Goal: Check status

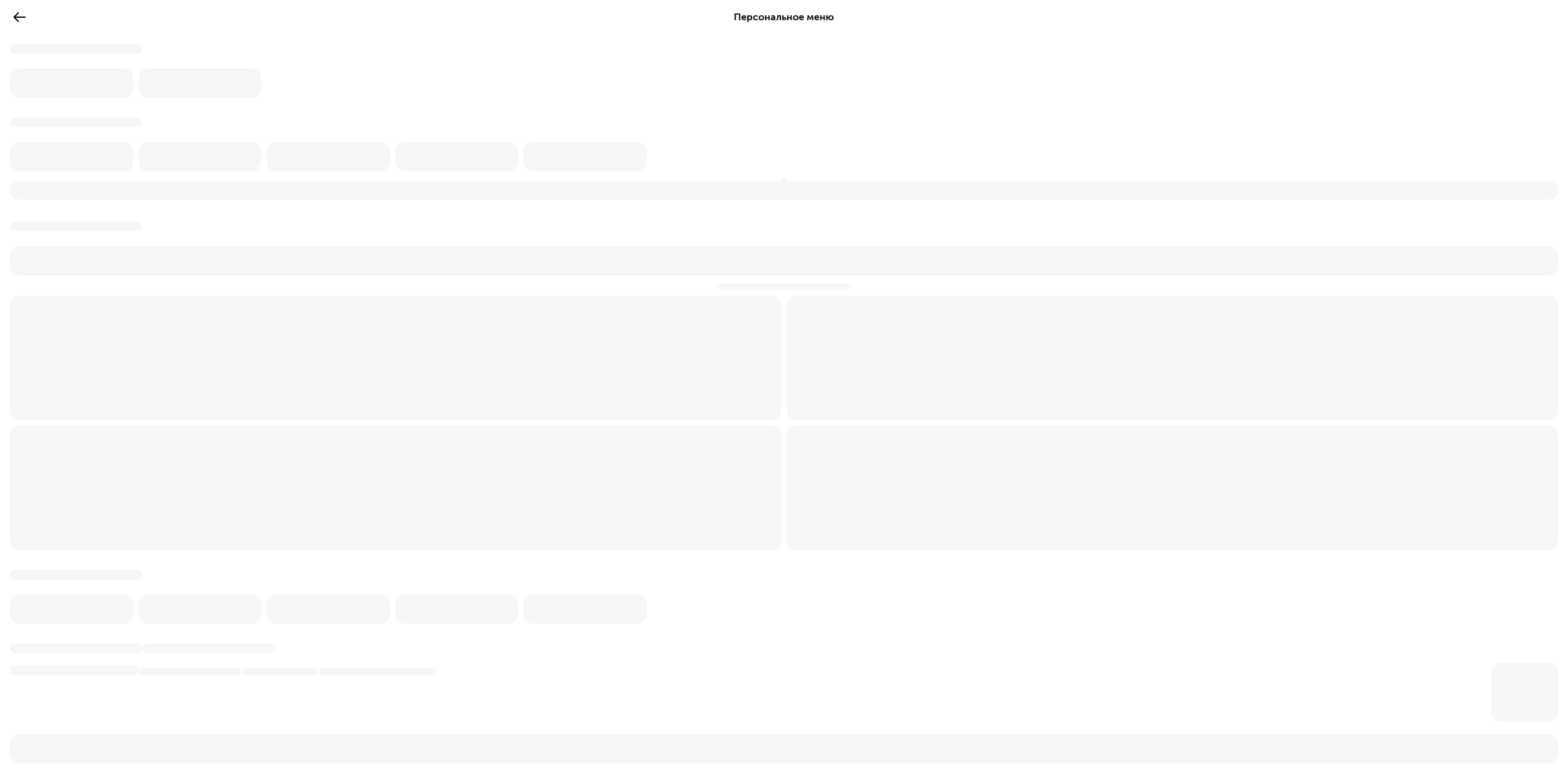
click at [13, 23] on icon at bounding box center [19, 17] width 15 height 15
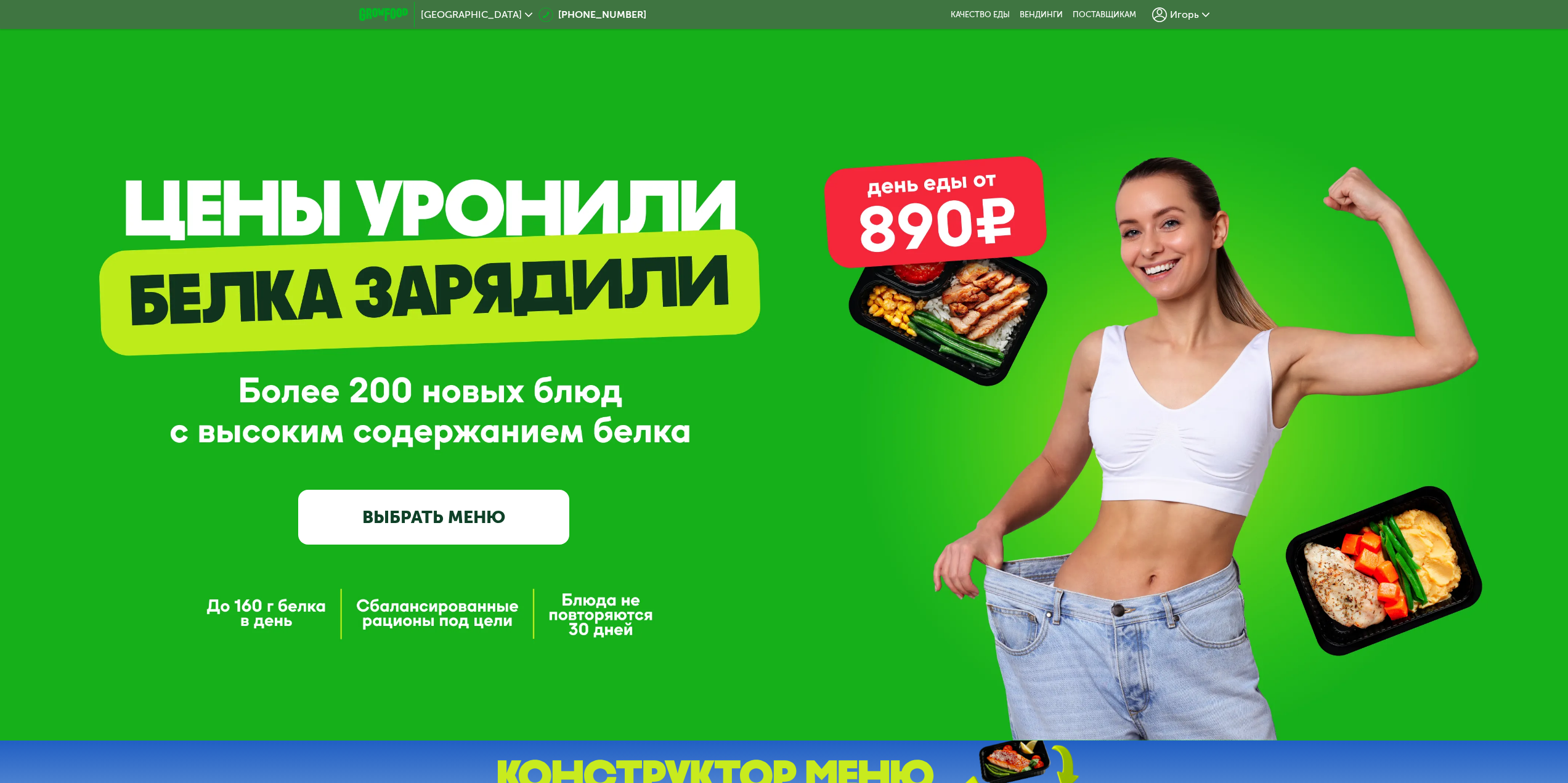
click at [1173, 18] on span "Игорь" at bounding box center [1184, 15] width 29 height 10
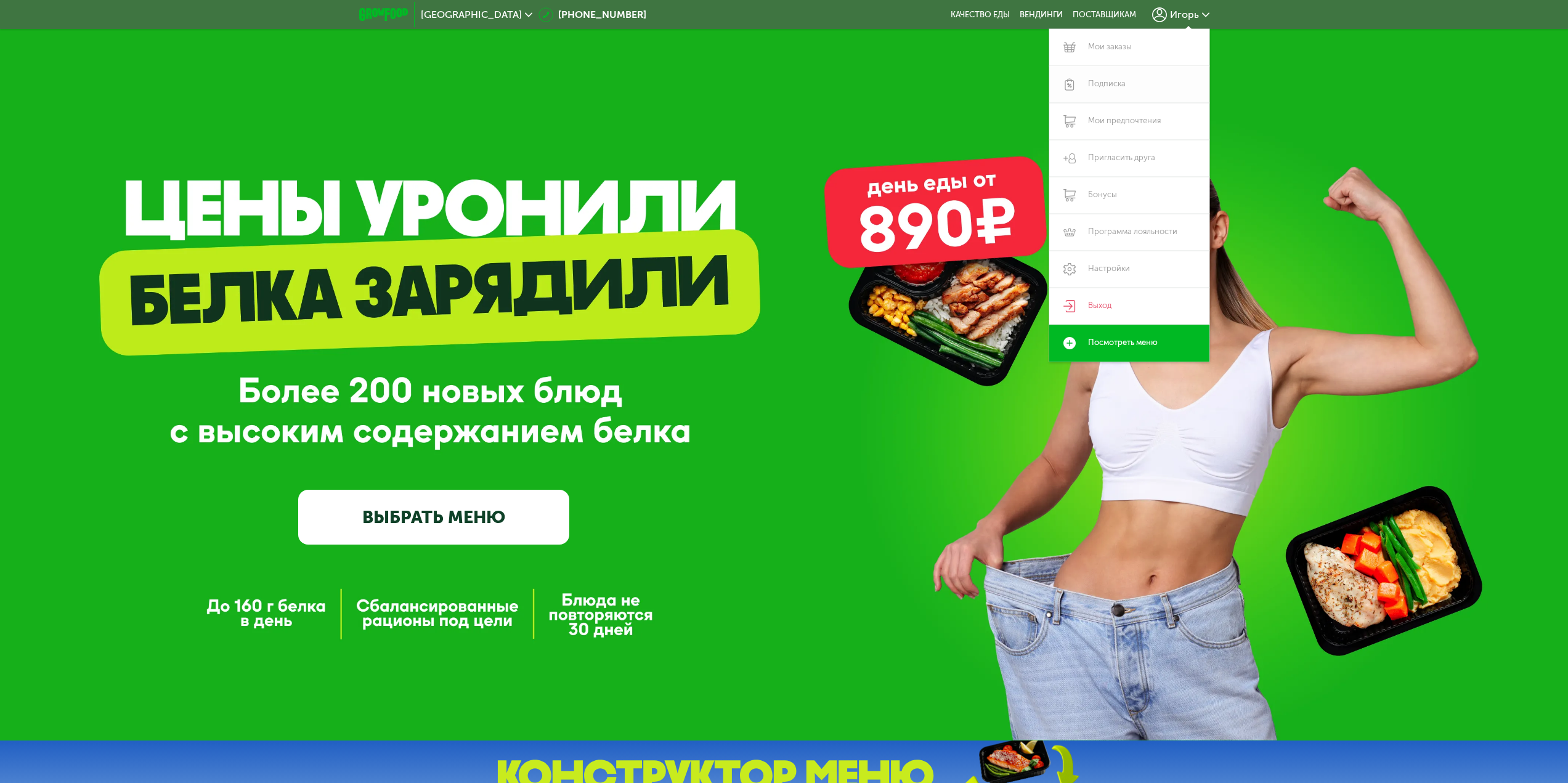
scroll to position [204, 0]
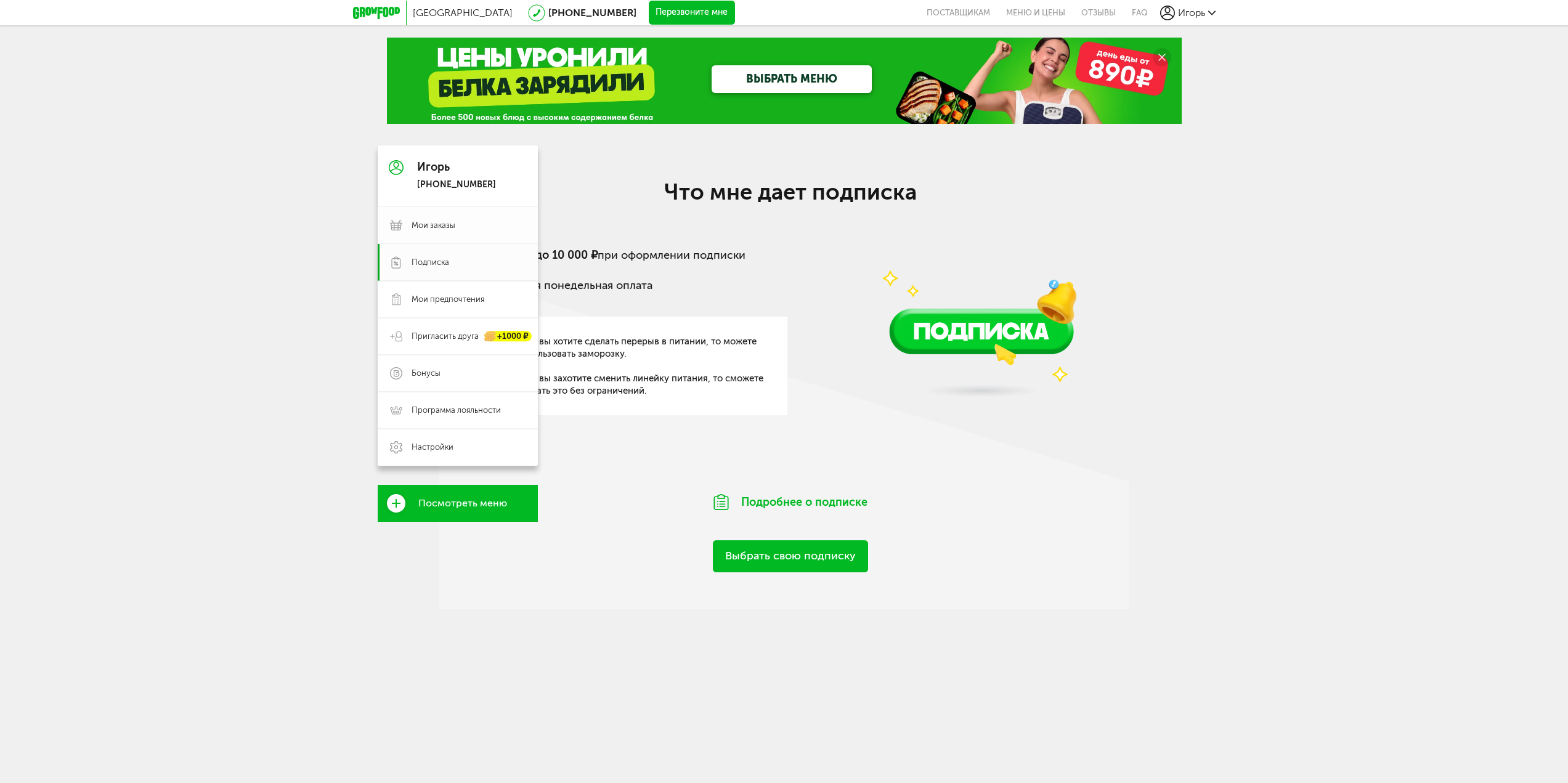
click at [413, 225] on span "Мои заказы" at bounding box center [433, 225] width 44 height 11
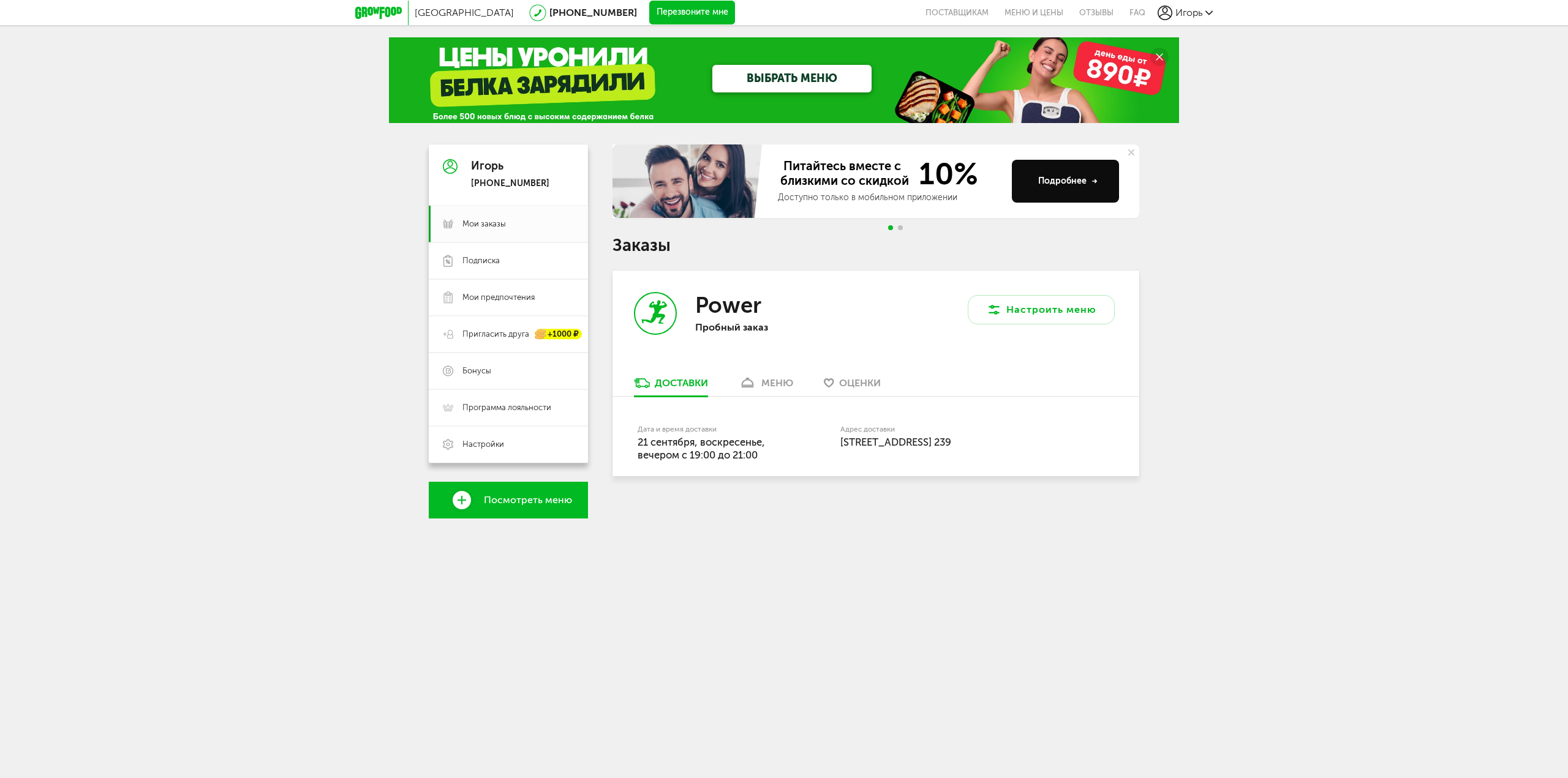
drag, startPoint x: 745, startPoint y: 452, endPoint x: 833, endPoint y: 458, distance: 88.2
click at [816, 458] on div "Дата и время доставки 21 сентября, воскресенье, вечером c 19:00 до 21:00" at bounding box center [739, 443] width 203 height 39
click at [833, 458] on div "Дата и время доставки 21 сентября, воскресенье, вечером c 19:00 до 21:00" at bounding box center [739, 443] width 203 height 39
drag, startPoint x: 869, startPoint y: 455, endPoint x: 898, endPoint y: 479, distance: 37.6
click at [897, 477] on div "Дата и время доставки 21 сентября, воскресенье, вечером c 19:00 до 21:00 Адрес …" at bounding box center [876, 436] width 527 height 80
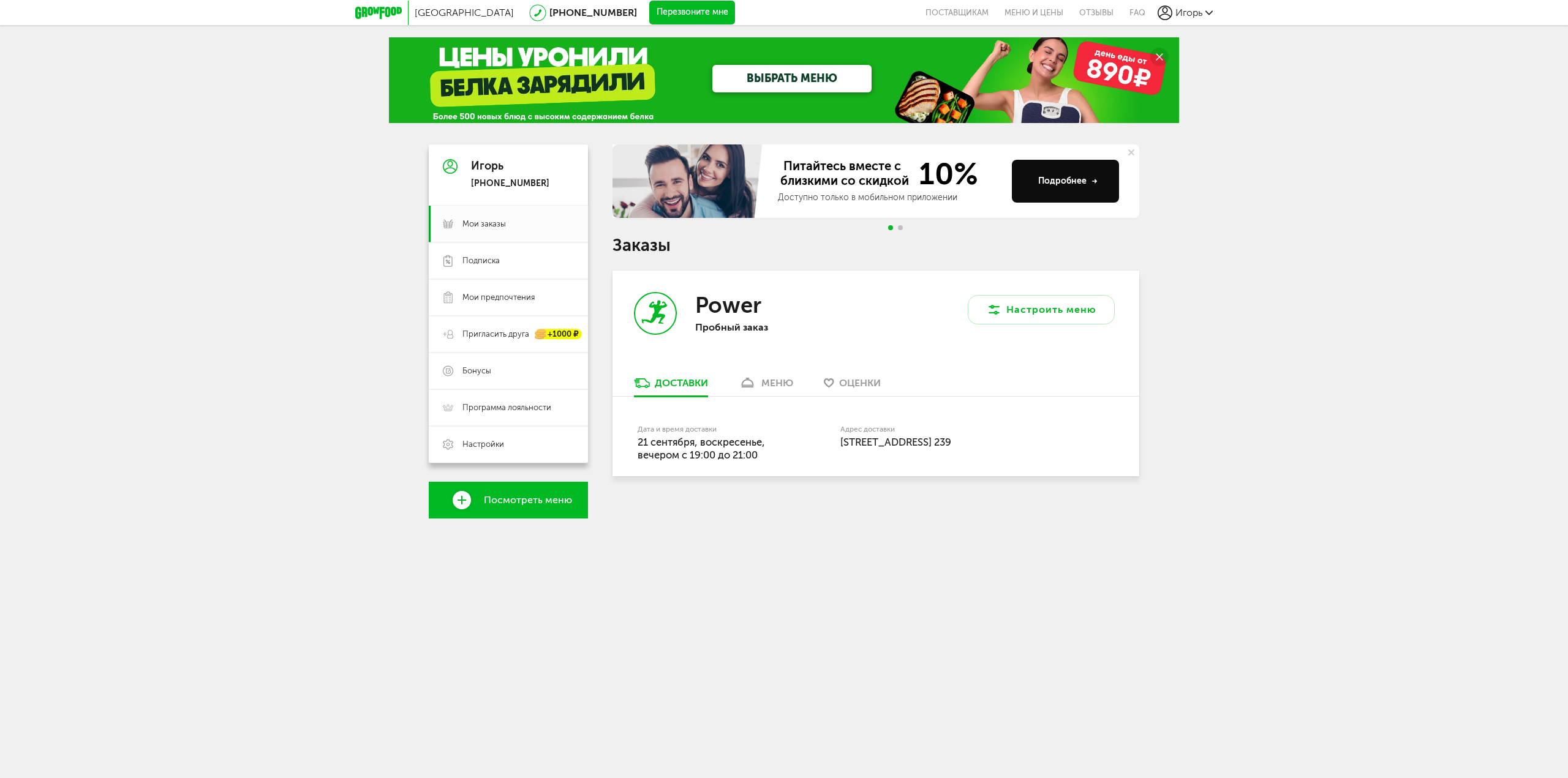
click at [898, 477] on div "Дата и время доставки 21 сентября, воскресенье, вечером c 19:00 до 21:00 Адрес …" at bounding box center [876, 436] width 527 height 80
click at [766, 386] on div "меню" at bounding box center [777, 383] width 32 height 11
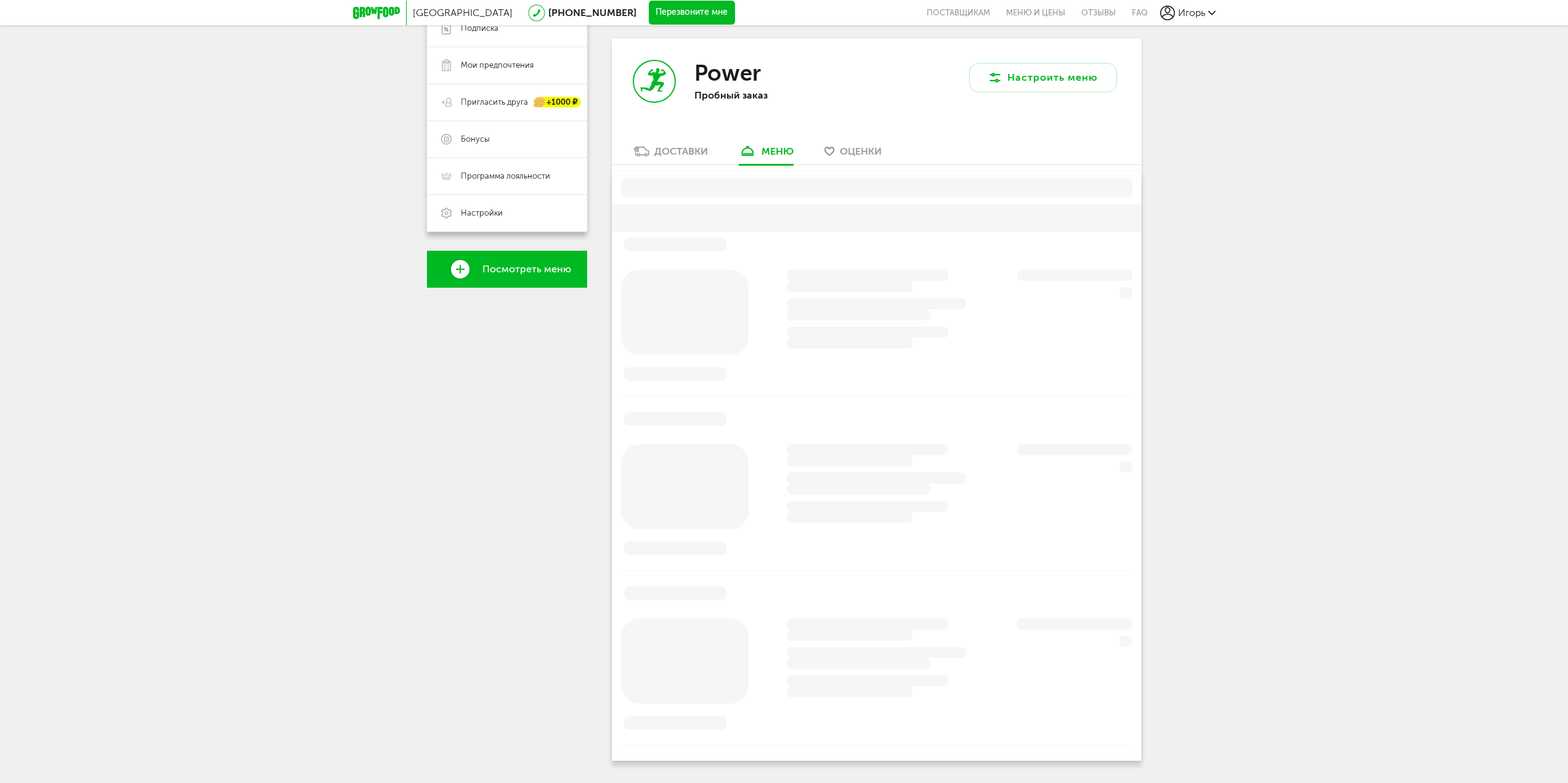
scroll to position [242, 0]
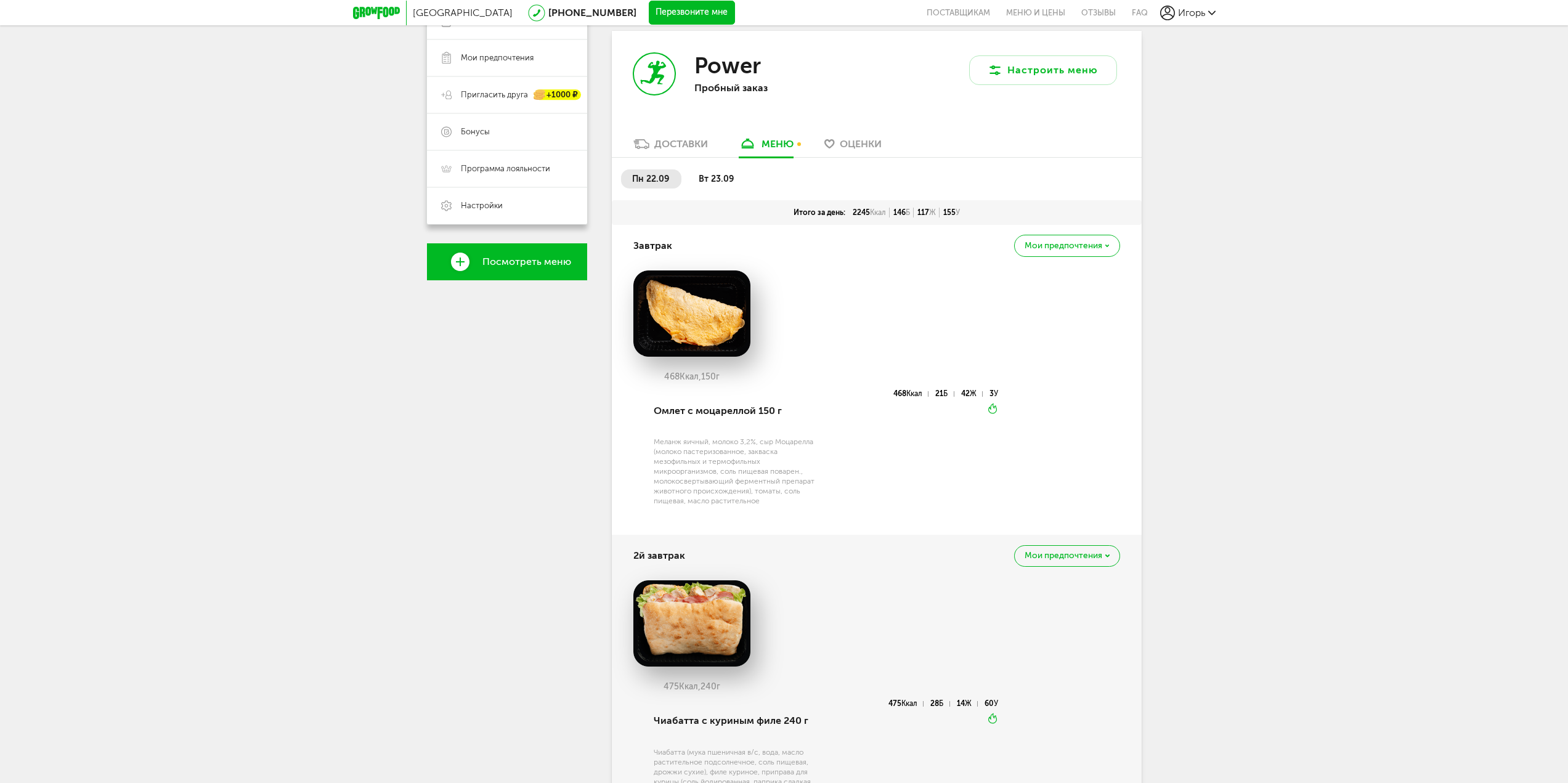
click at [668, 144] on div "Доставки" at bounding box center [681, 144] width 53 height 11
